Goal: Register for event/course

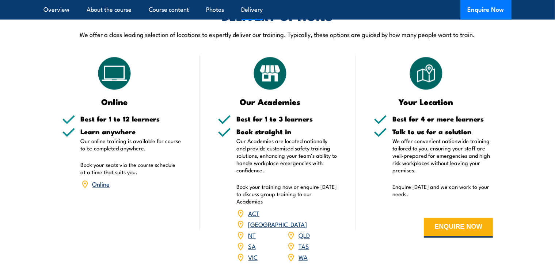
scroll to position [1462, 0]
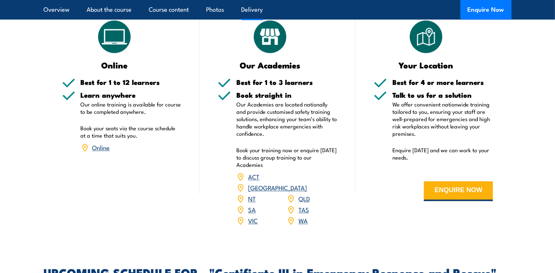
click at [252, 216] on link "VIC" at bounding box center [253, 220] width 10 height 9
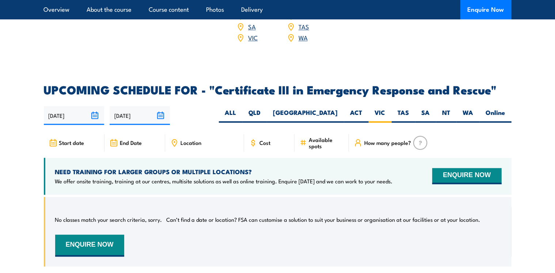
scroll to position [1681, 0]
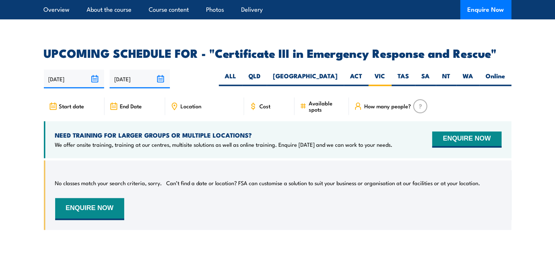
click at [162, 69] on input "19/02/2026" at bounding box center [140, 78] width 60 height 19
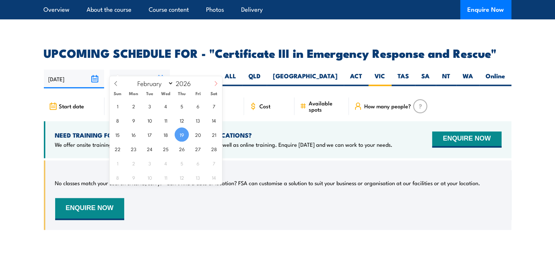
click at [211, 82] on span at bounding box center [216, 86] width 12 height 20
click at [212, 82] on span at bounding box center [216, 86] width 12 height 20
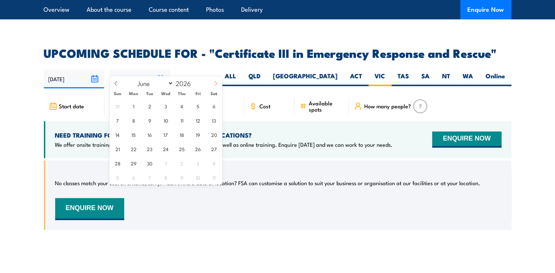
select select "6"
click at [167, 107] on span "1" at bounding box center [166, 106] width 14 height 14
type input "01/07/2026"
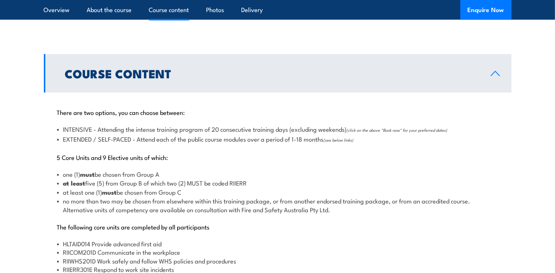
scroll to position [694, 0]
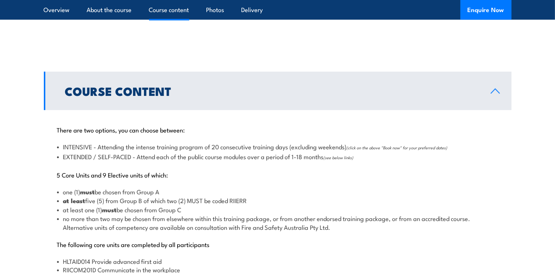
click at [495, 95] on link "Course Content" at bounding box center [278, 91] width 468 height 38
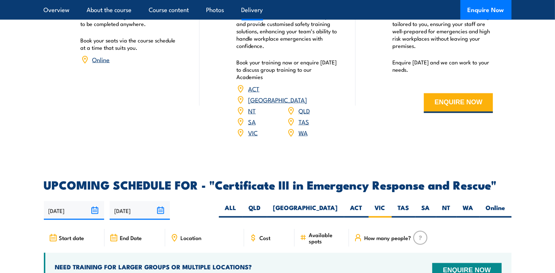
scroll to position [1169, 0]
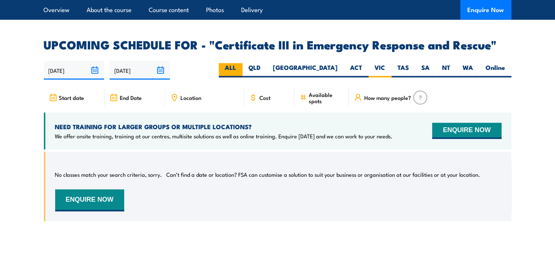
click at [243, 63] on label "ALL" at bounding box center [231, 70] width 24 height 14
click at [241, 63] on input "ALL" at bounding box center [238, 65] width 5 height 5
radio input "true"
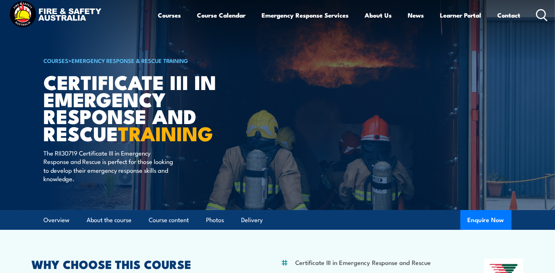
scroll to position [96, 0]
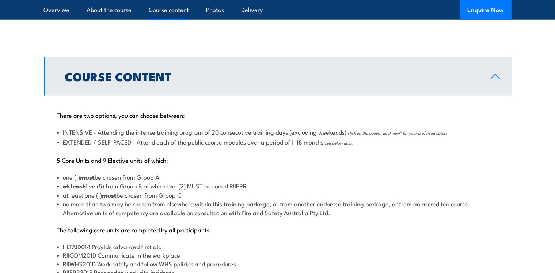
click at [494, 81] on link "Course Content" at bounding box center [278, 76] width 468 height 38
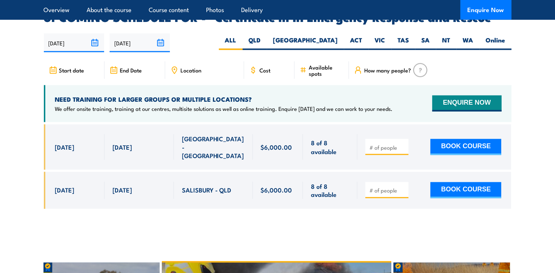
scroll to position [1184, 0]
